Goal: Information Seeking & Learning: Learn about a topic

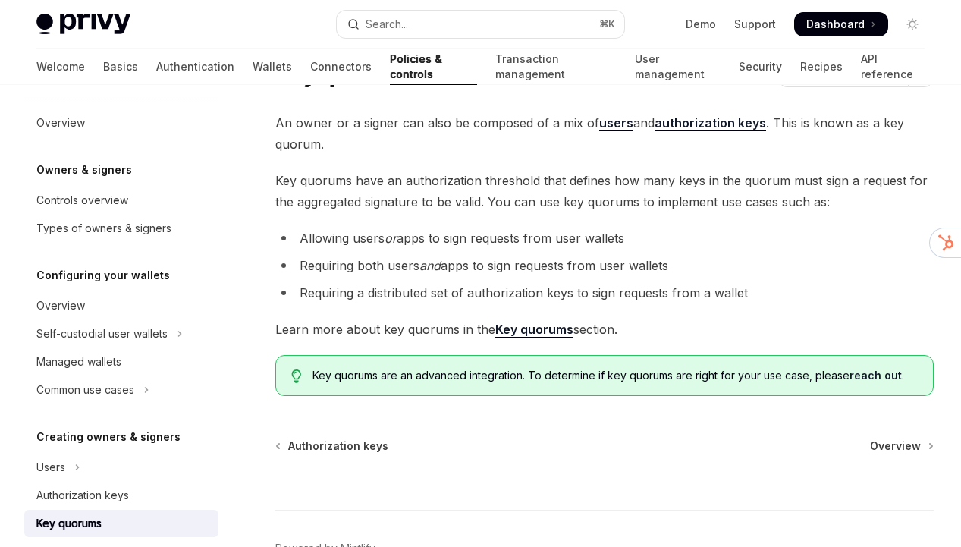
scroll to position [173, 0]
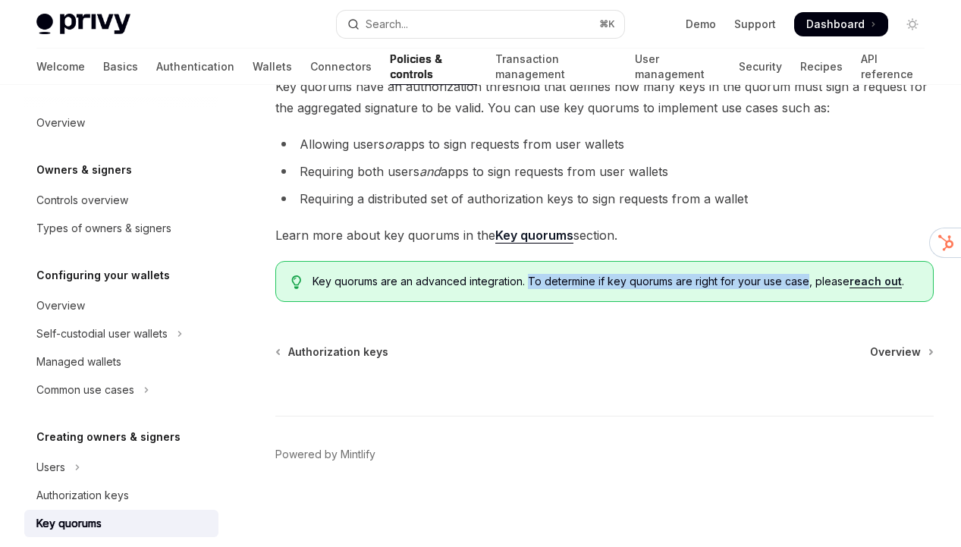
drag, startPoint x: 529, startPoint y: 281, endPoint x: 805, endPoint y: 278, distance: 276.8
click at [805, 278] on span "Key quorums are an advanced integration. To determine if key quorums are right …" at bounding box center [614, 281] width 605 height 15
copy span "To determine if key quorums are right for your use case"
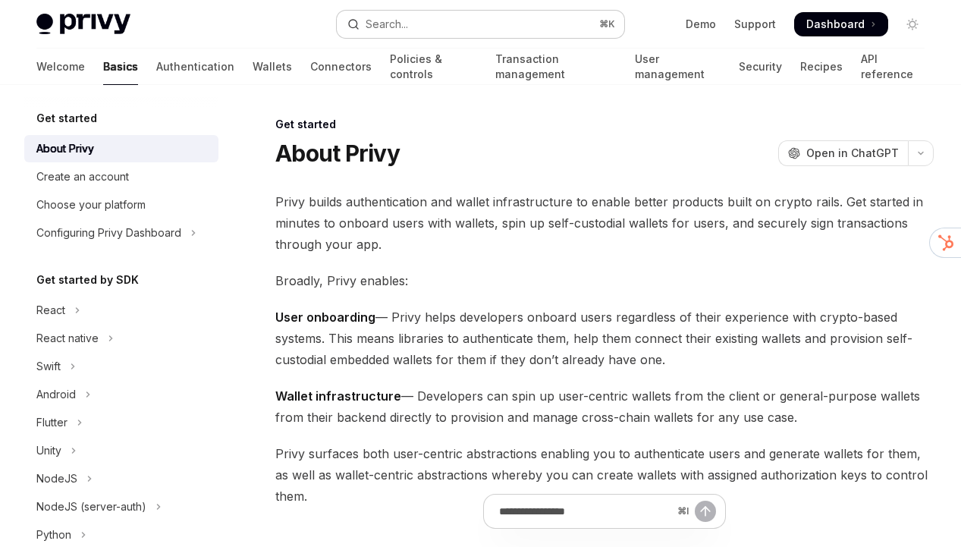
click at [396, 15] on div "Search..." at bounding box center [387, 24] width 42 height 18
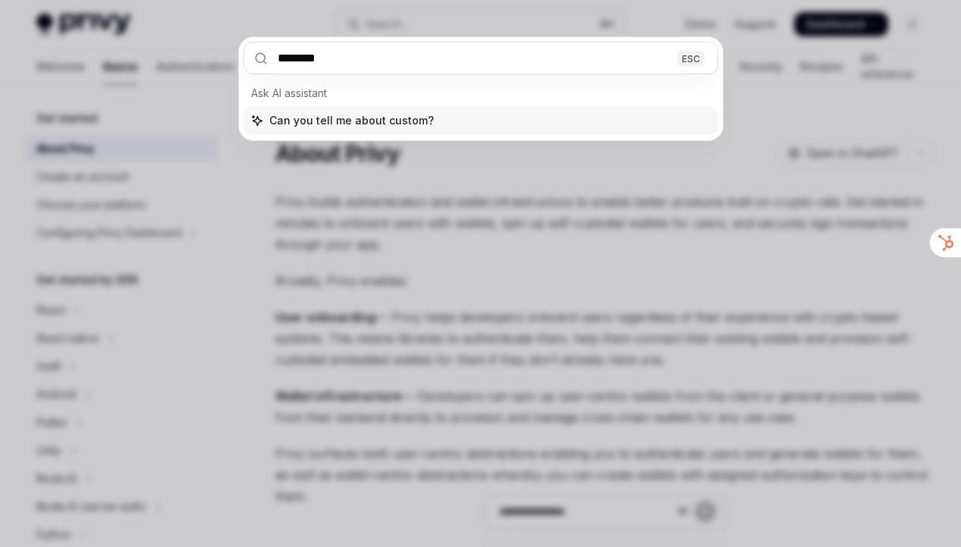
type input "*********"
type textarea "*"
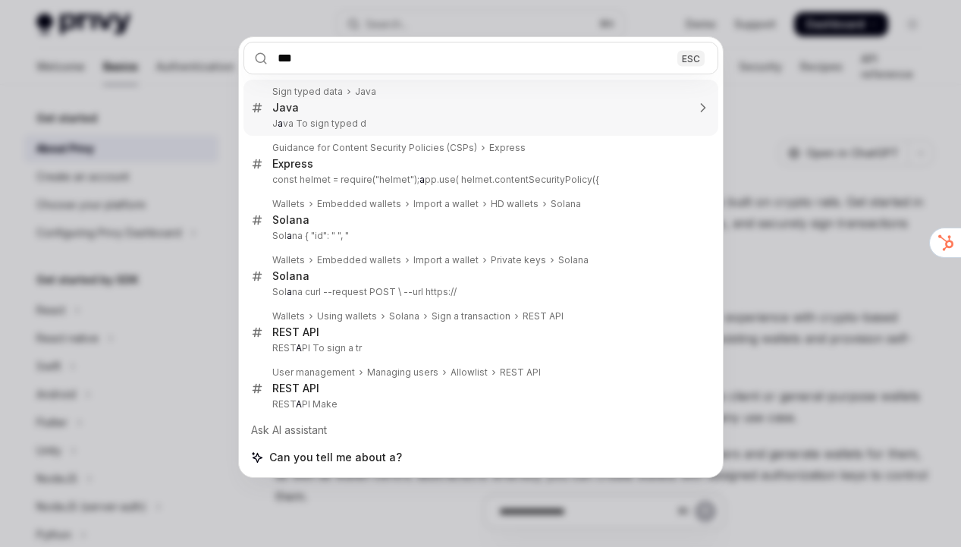
type input "****"
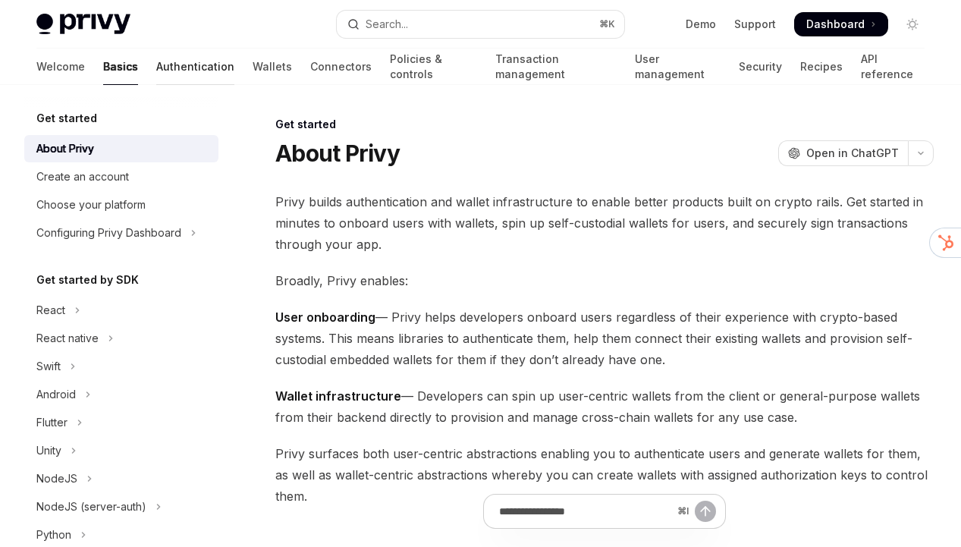
click at [156, 64] on link "Authentication" at bounding box center [195, 67] width 78 height 36
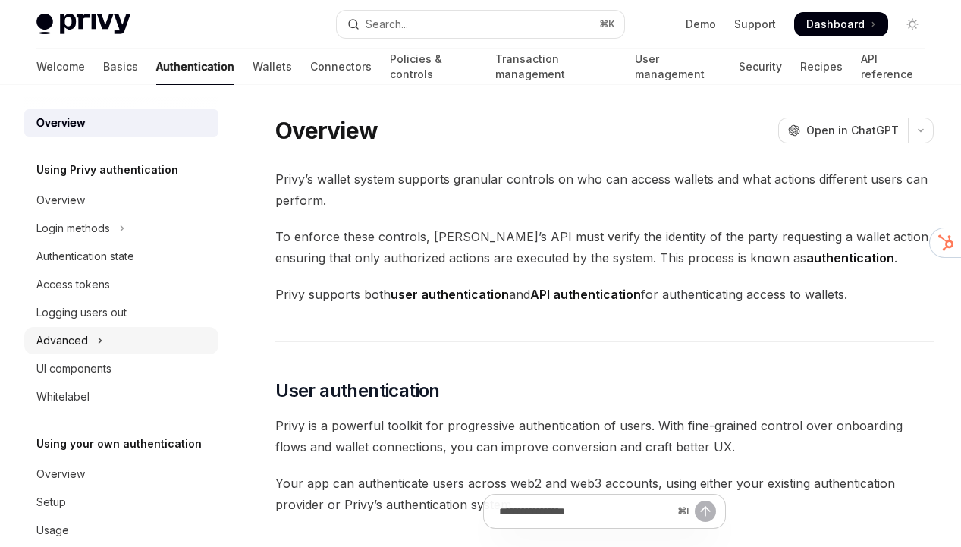
scroll to position [27, 0]
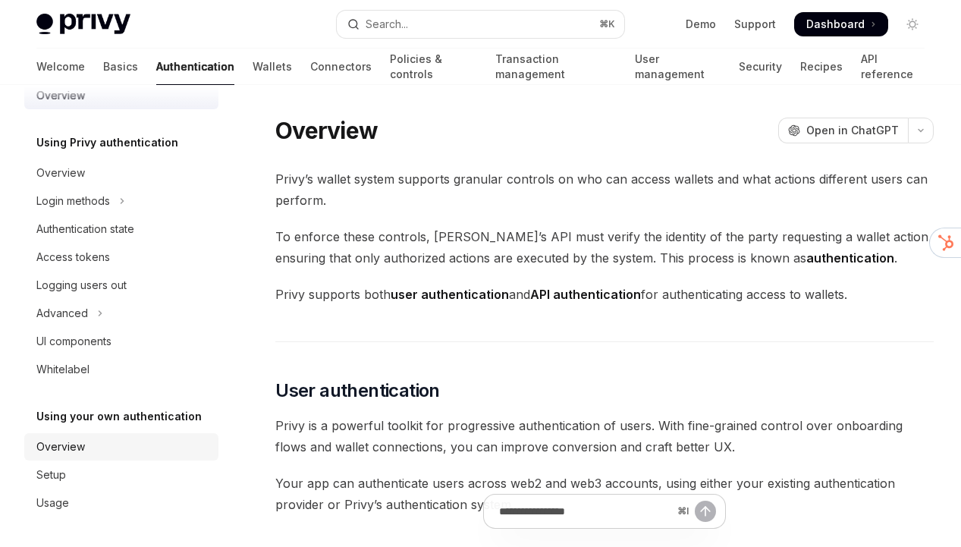
click at [90, 446] on div "Overview" at bounding box center [122, 447] width 173 height 18
type textarea "*"
